Goal: Task Accomplishment & Management: Use online tool/utility

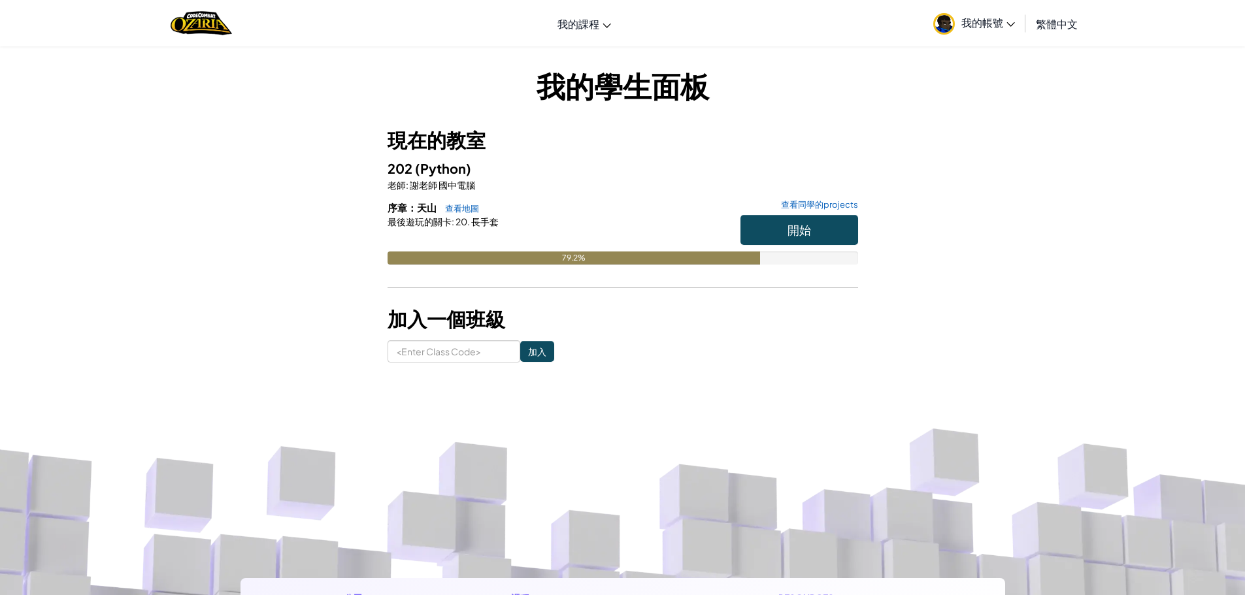
click at [759, 214] on h6 "序章：天山 查看地圖 查看同學的projects" at bounding box center [622, 208] width 470 height 14
click at [767, 231] on button "開始" at bounding box center [799, 230] width 118 height 30
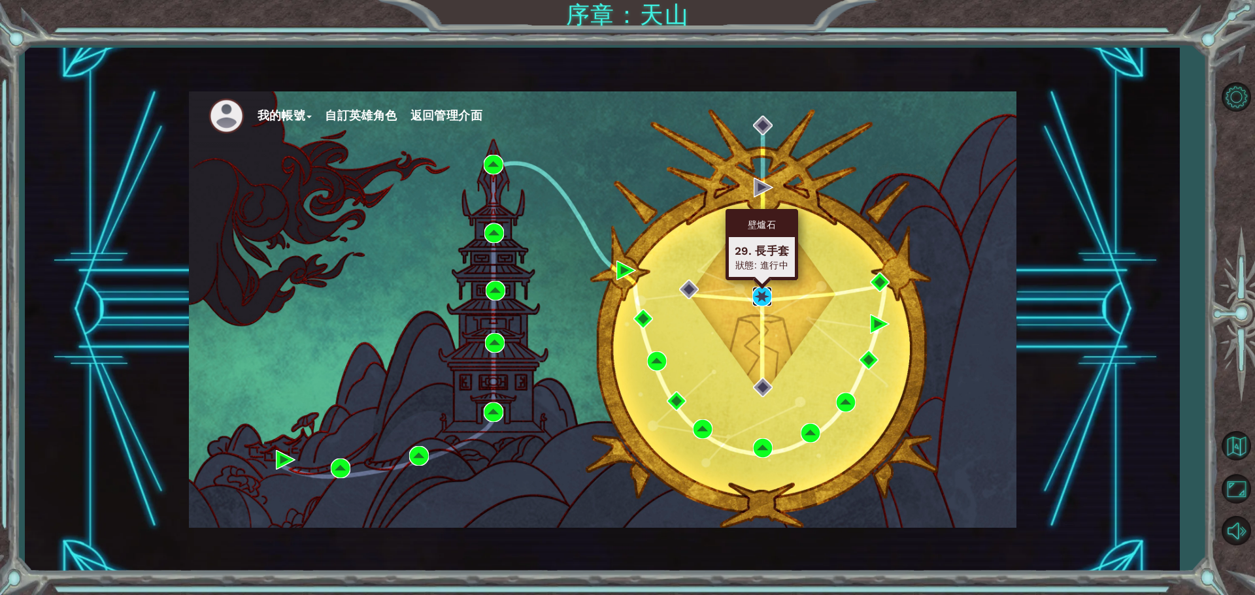
click at [768, 295] on img at bounding box center [762, 297] width 20 height 20
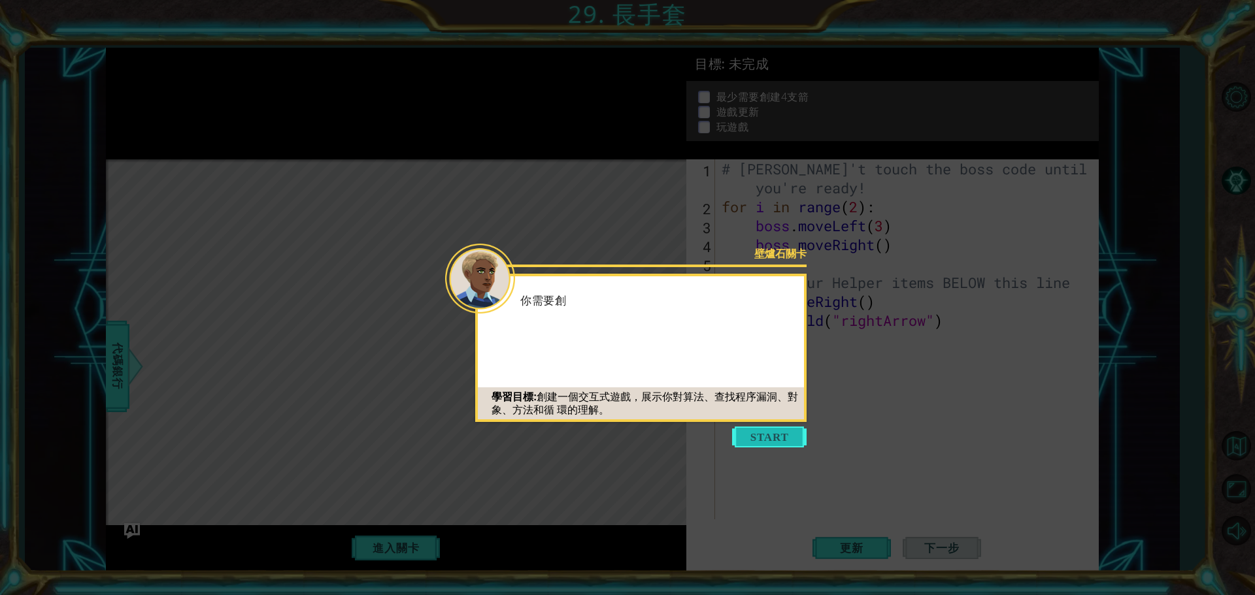
click at [763, 445] on button "Start" at bounding box center [769, 437] width 74 height 21
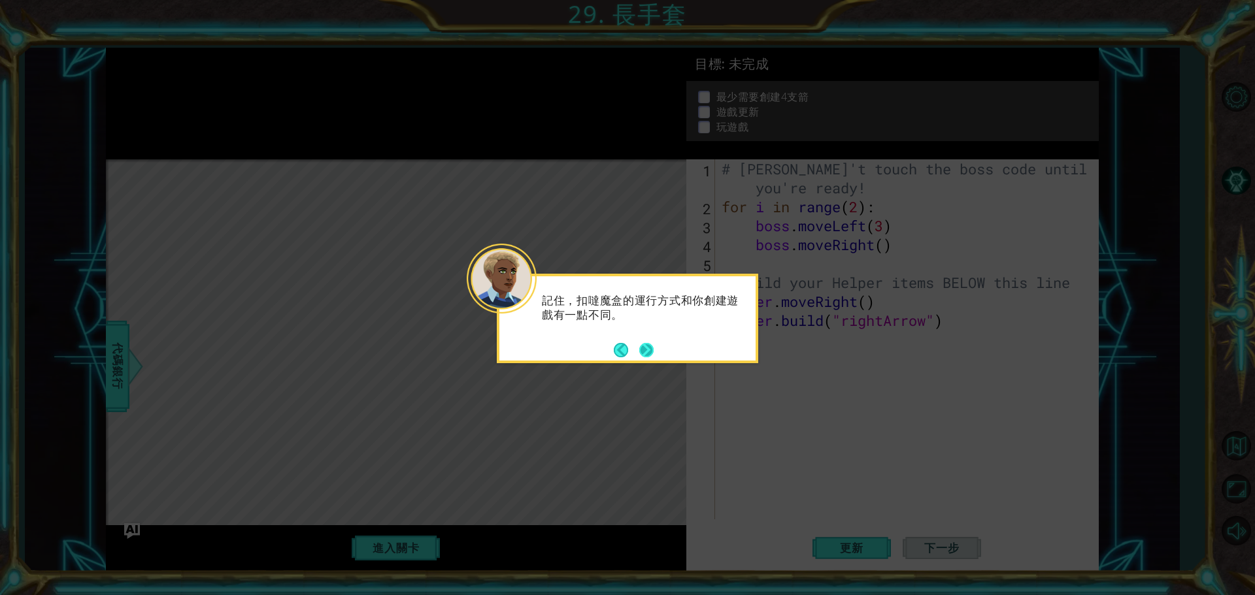
click at [646, 347] on button "Next" at bounding box center [646, 350] width 14 height 14
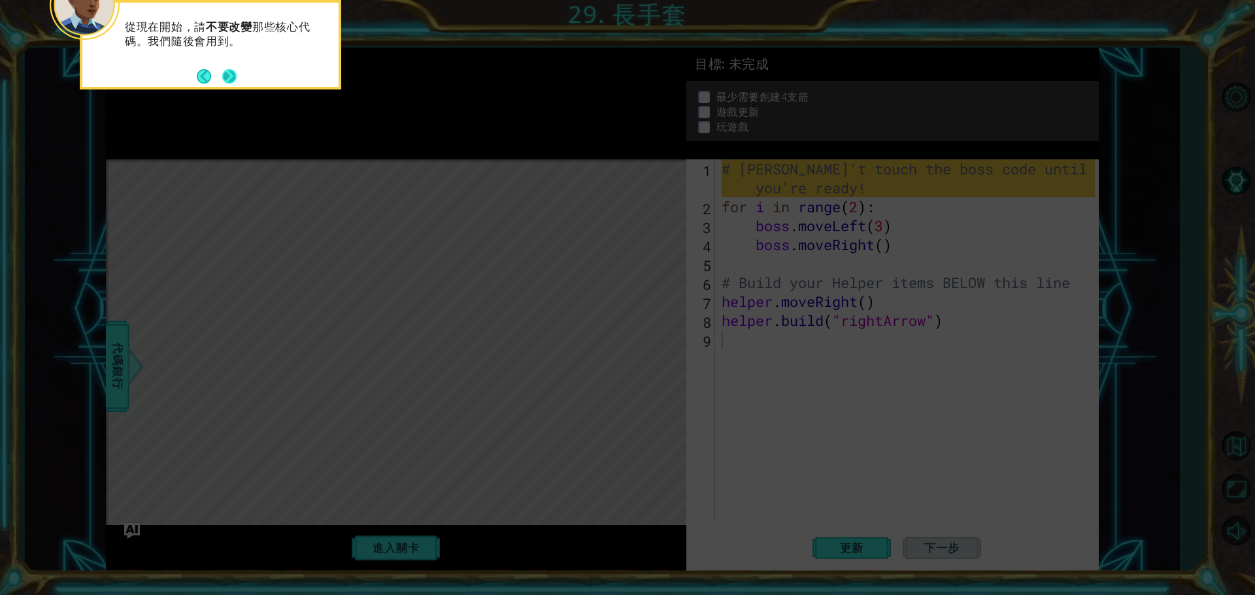
click at [224, 76] on button "Next" at bounding box center [229, 76] width 14 height 14
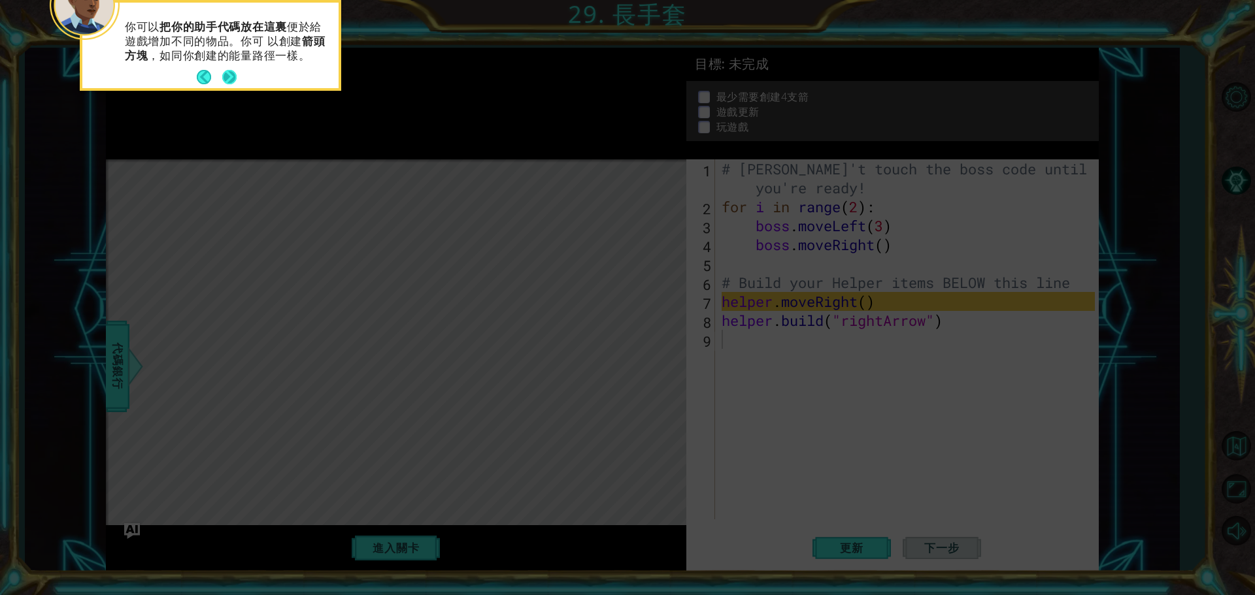
click at [231, 77] on button "Next" at bounding box center [229, 77] width 14 height 14
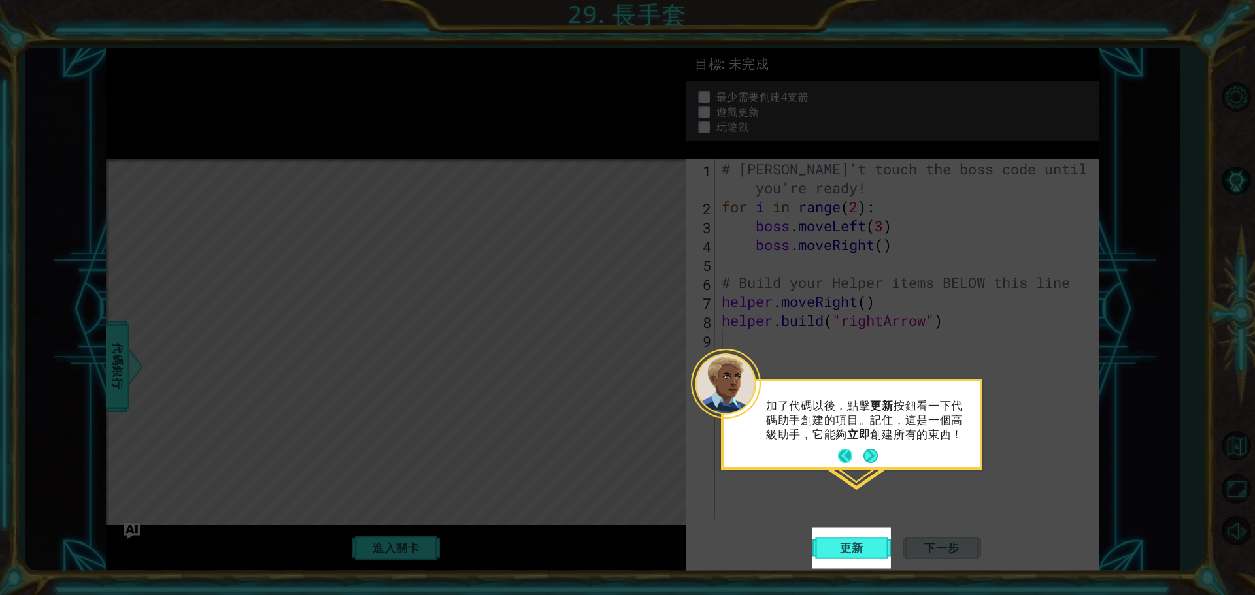
click at [862, 453] on button "Back" at bounding box center [850, 456] width 25 height 14
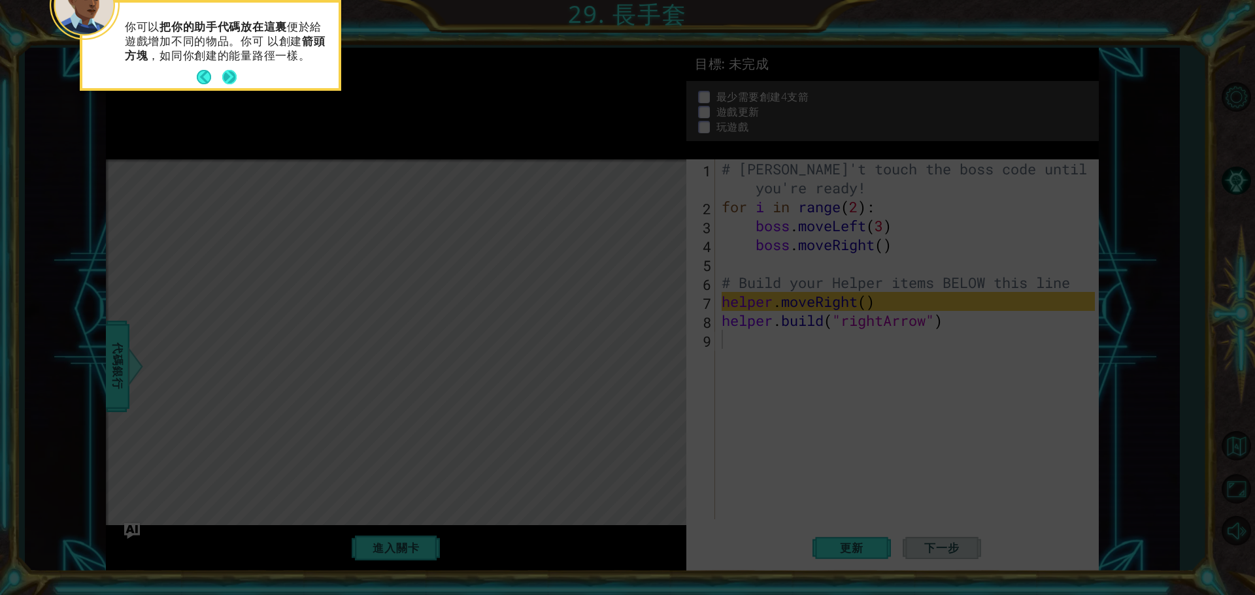
click at [225, 73] on button "Next" at bounding box center [229, 77] width 14 height 14
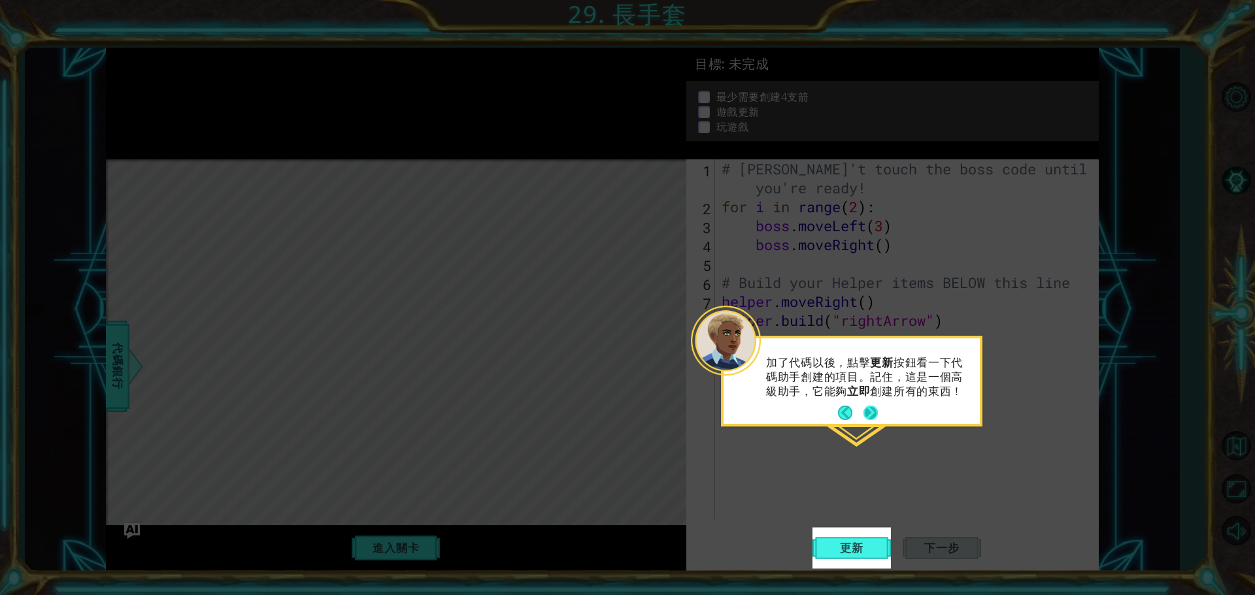
click at [870, 410] on button "Next" at bounding box center [870, 413] width 14 height 14
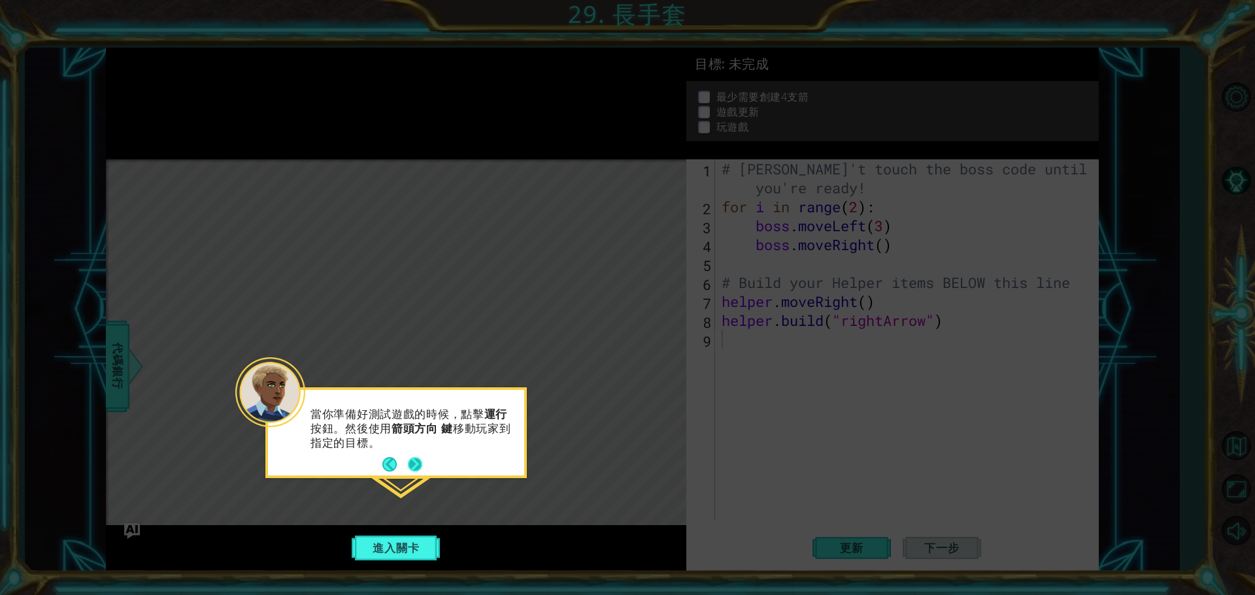
click at [408, 468] on button "Next" at bounding box center [415, 464] width 14 height 14
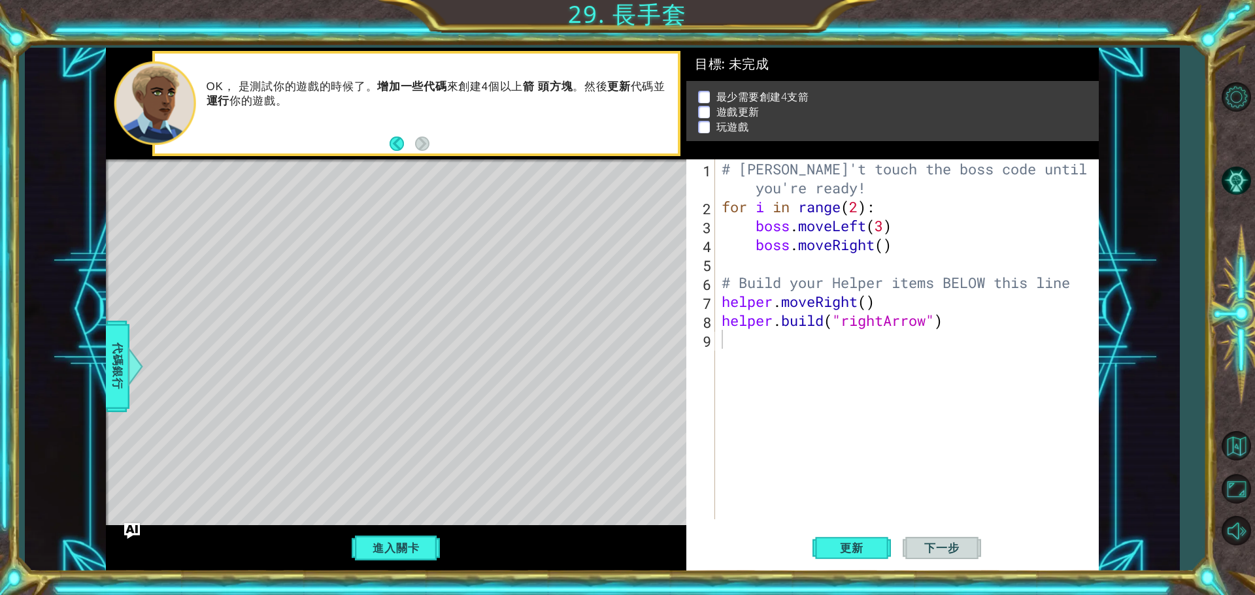
drag, startPoint x: 249, startPoint y: 191, endPoint x: 281, endPoint y: 191, distance: 32.0
click at [271, 191] on div "Level Map" at bounding box center [408, 351] width 604 height 385
click at [279, 191] on div "Level Map" at bounding box center [408, 351] width 604 height 385
drag, startPoint x: 952, startPoint y: 319, endPoint x: 729, endPoint y: 317, distance: 222.8
click at [730, 317] on div "# [PERSON_NAME]'t touch the boss code until [PERSON_NAME] says you're ready! fo…" at bounding box center [910, 367] width 382 height 417
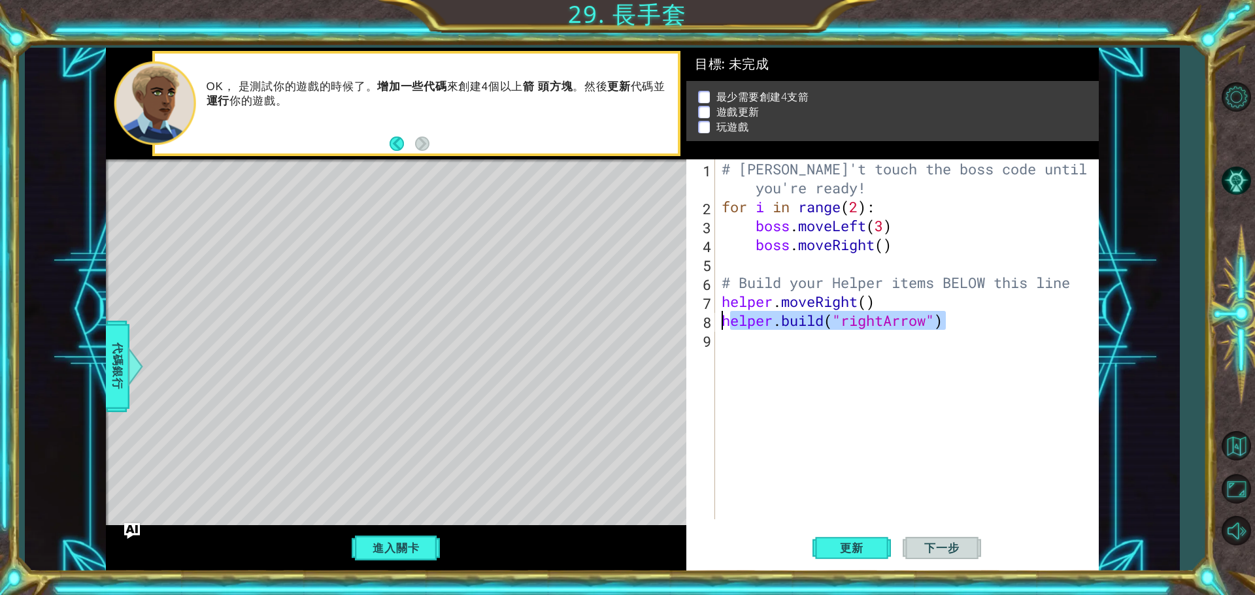
type textarea "[DOMAIN_NAME]("rightArrow")h"
click at [847, 559] on button "更新" at bounding box center [851, 547] width 78 height 41
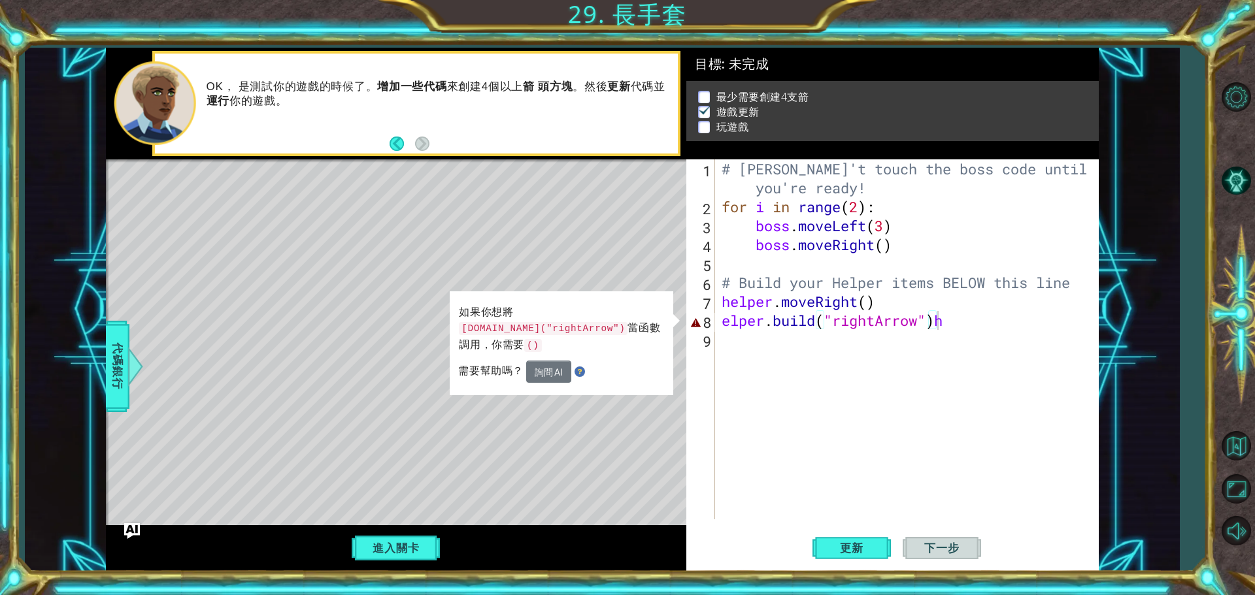
click at [465, 529] on div "進入關卡" at bounding box center [396, 548] width 580 height 46
click at [394, 549] on button "進入關卡" at bounding box center [395, 548] width 93 height 25
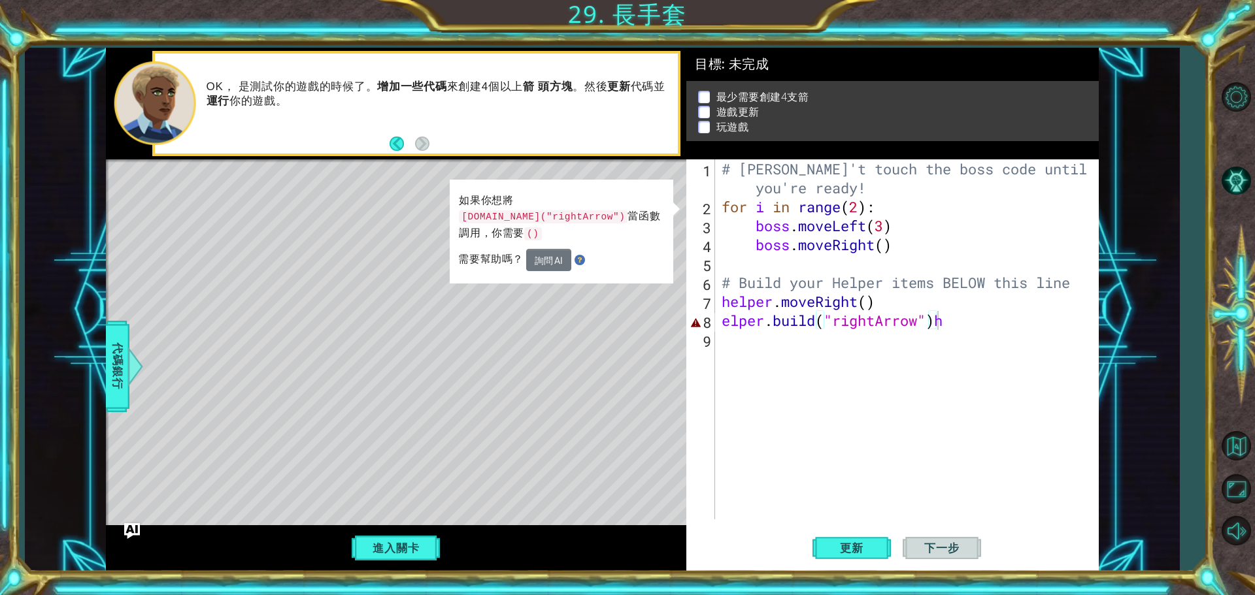
click at [982, 329] on div "# [PERSON_NAME]'t touch the boss code until [PERSON_NAME] says you're ready! fo…" at bounding box center [910, 367] width 382 height 417
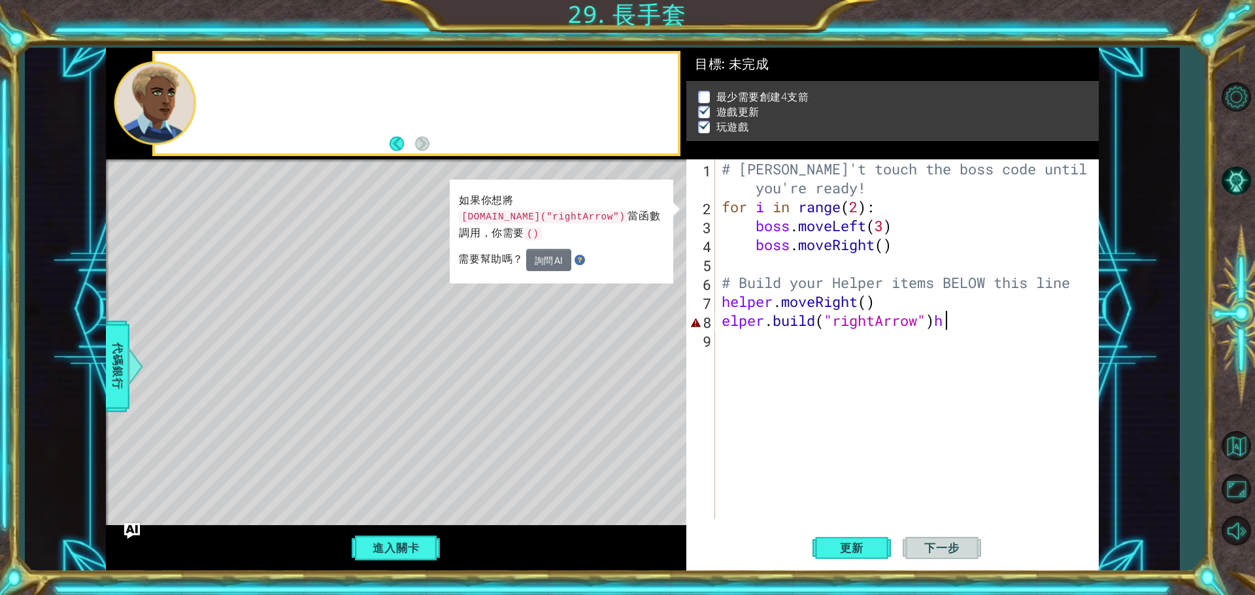
click at [982, 357] on div "# [PERSON_NAME]'t touch the boss code until [PERSON_NAME] says you're ready! fo…" at bounding box center [910, 367] width 382 height 417
